Goal: Task Accomplishment & Management: Use online tool/utility

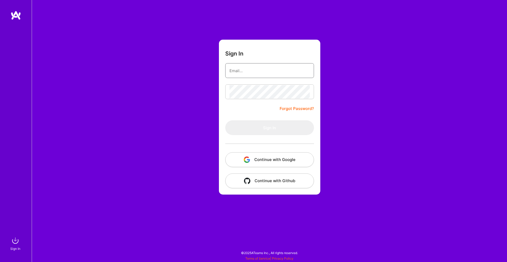
type input "[PERSON_NAME][EMAIL_ADDRESS][DOMAIN_NAME]"
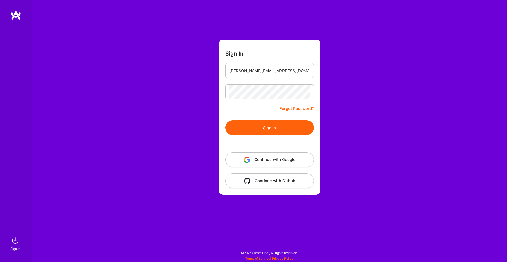
click at [267, 130] on button "Sign In" at bounding box center [269, 127] width 89 height 15
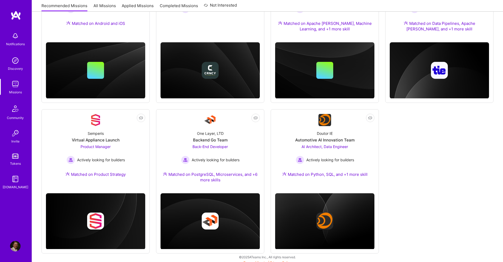
scroll to position [135, 0]
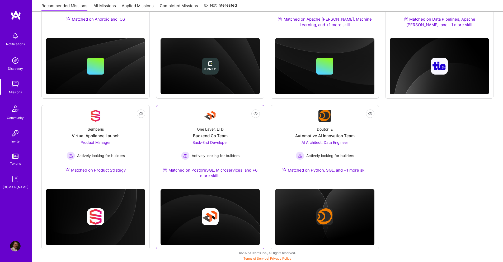
click at [221, 170] on div "Matched on PostgreSQL, Microservices, and +6 more skills" at bounding box center [209, 172] width 99 height 11
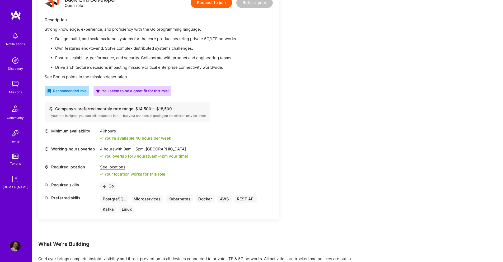
scroll to position [158, 0]
